Goal: Browse casually

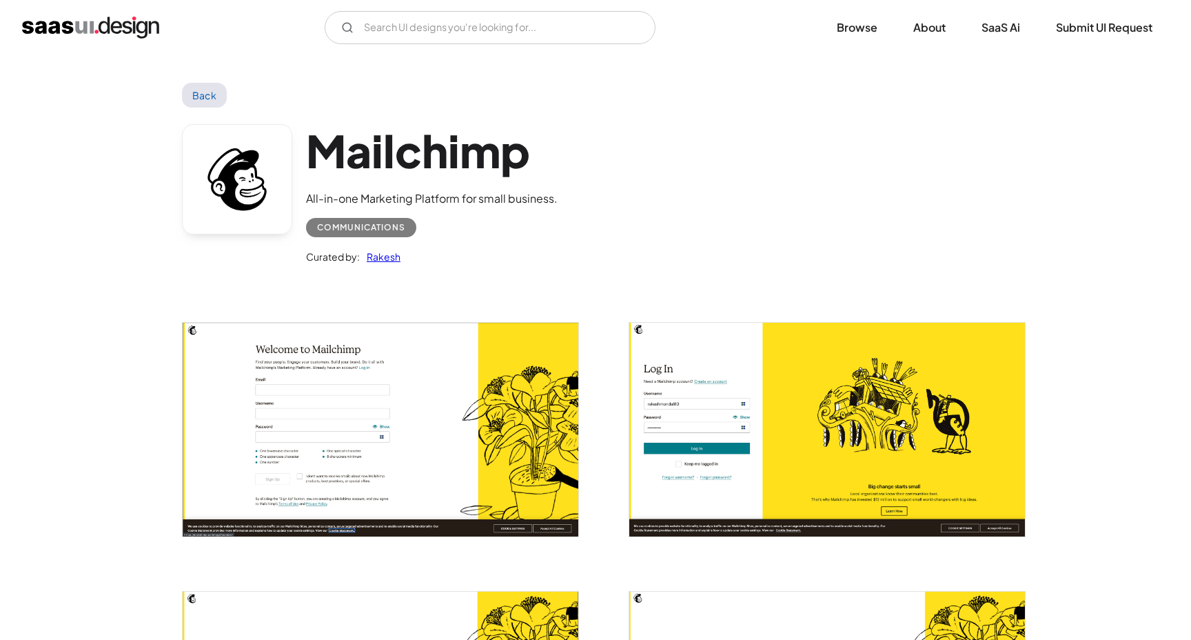
scroll to position [1189, 0]
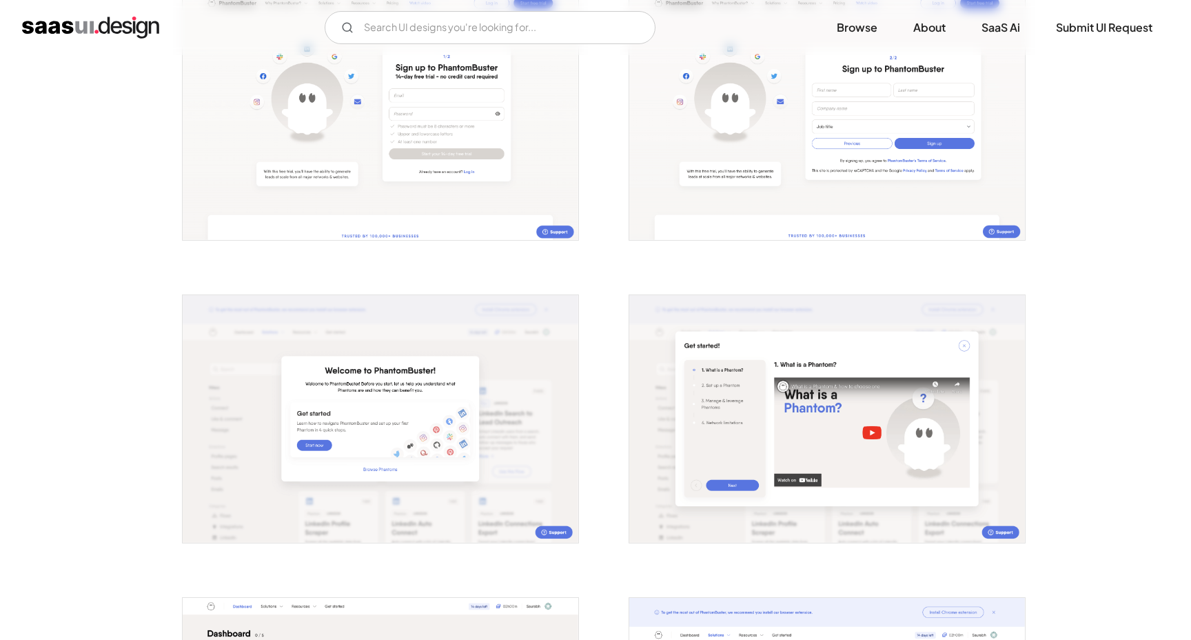
scroll to position [336, 0]
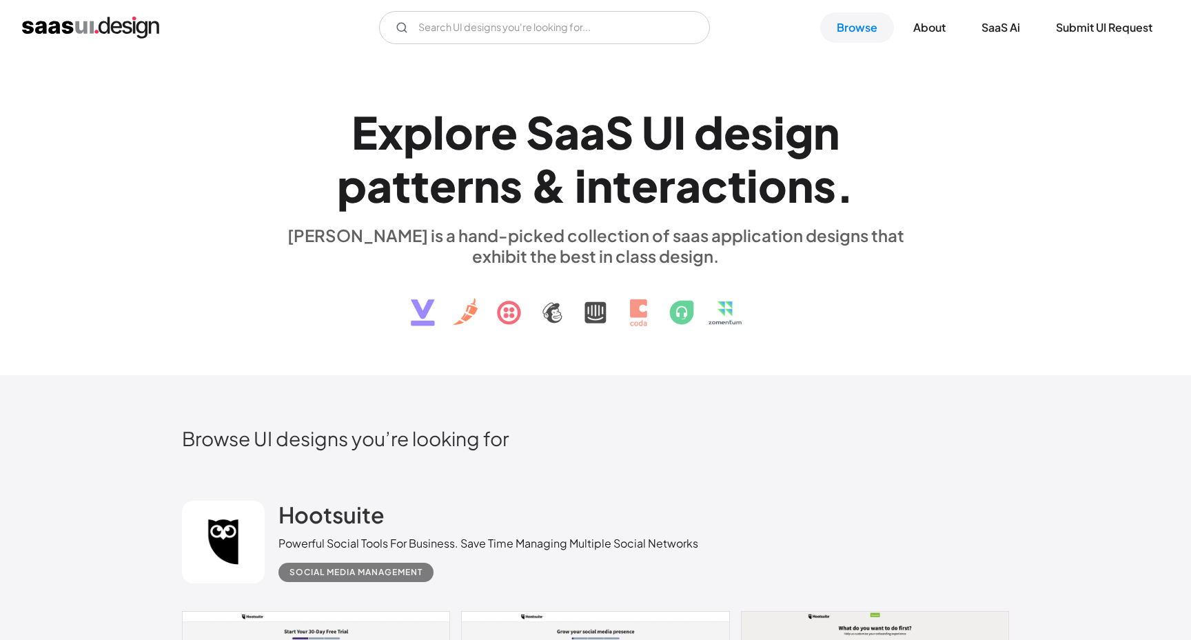
scroll to position [31521, 0]
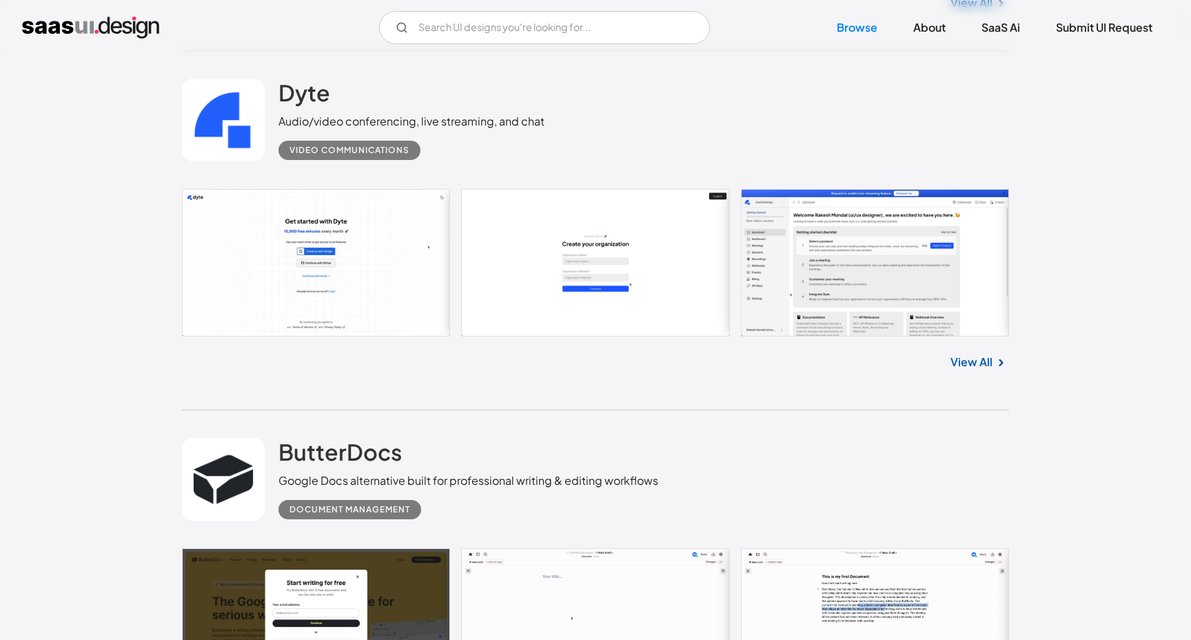
scroll to position [4880, 0]
